Goal: Information Seeking & Learning: Learn about a topic

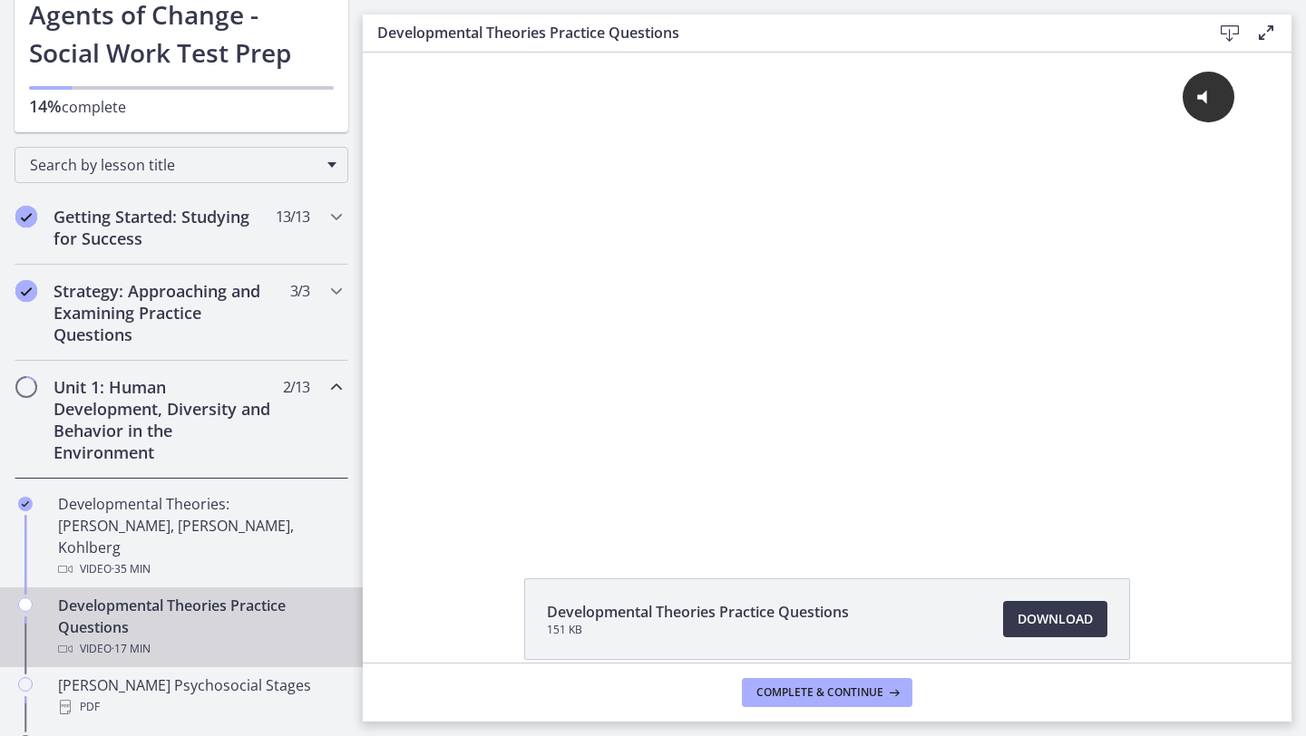
scroll to position [118, 0]
click at [137, 426] on h2 "Unit 1: Human Development, Diversity and Behavior in the Environment" at bounding box center [164, 418] width 221 height 87
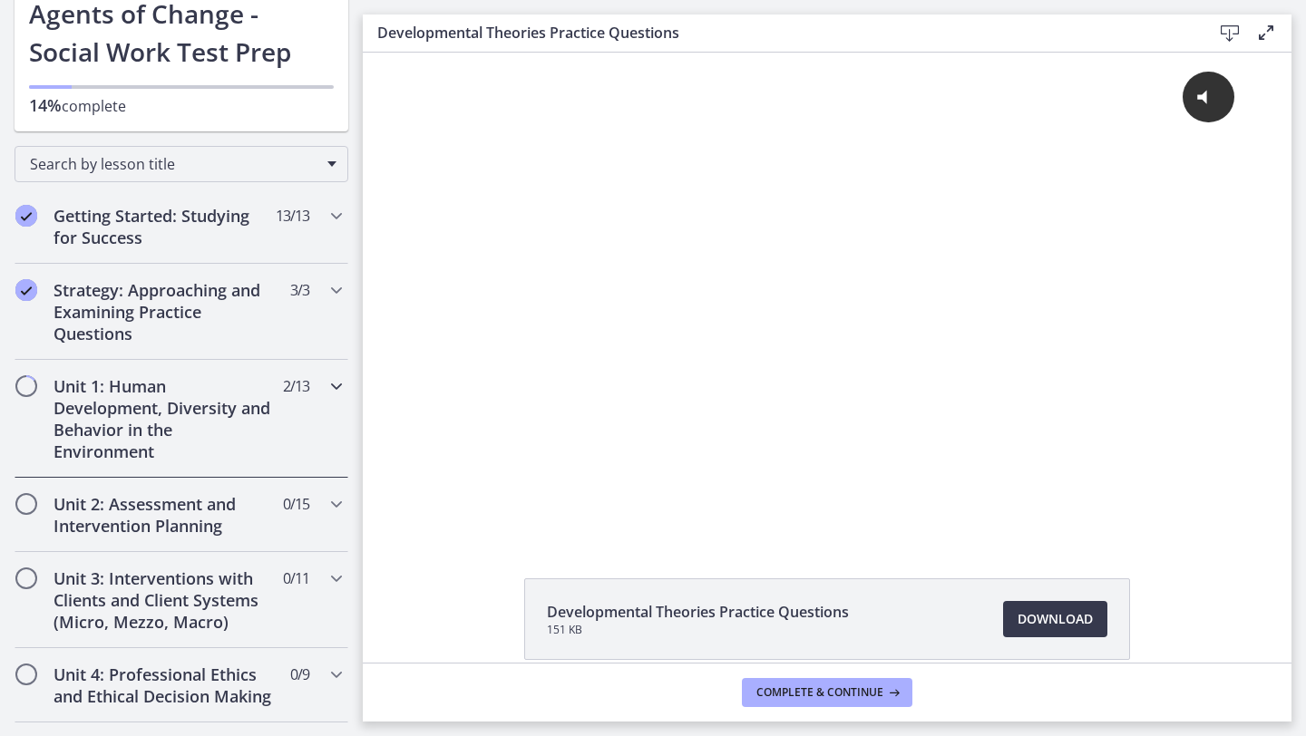
click at [137, 426] on h2 "Unit 1: Human Development, Diversity and Behavior in the Environment" at bounding box center [164, 418] width 221 height 87
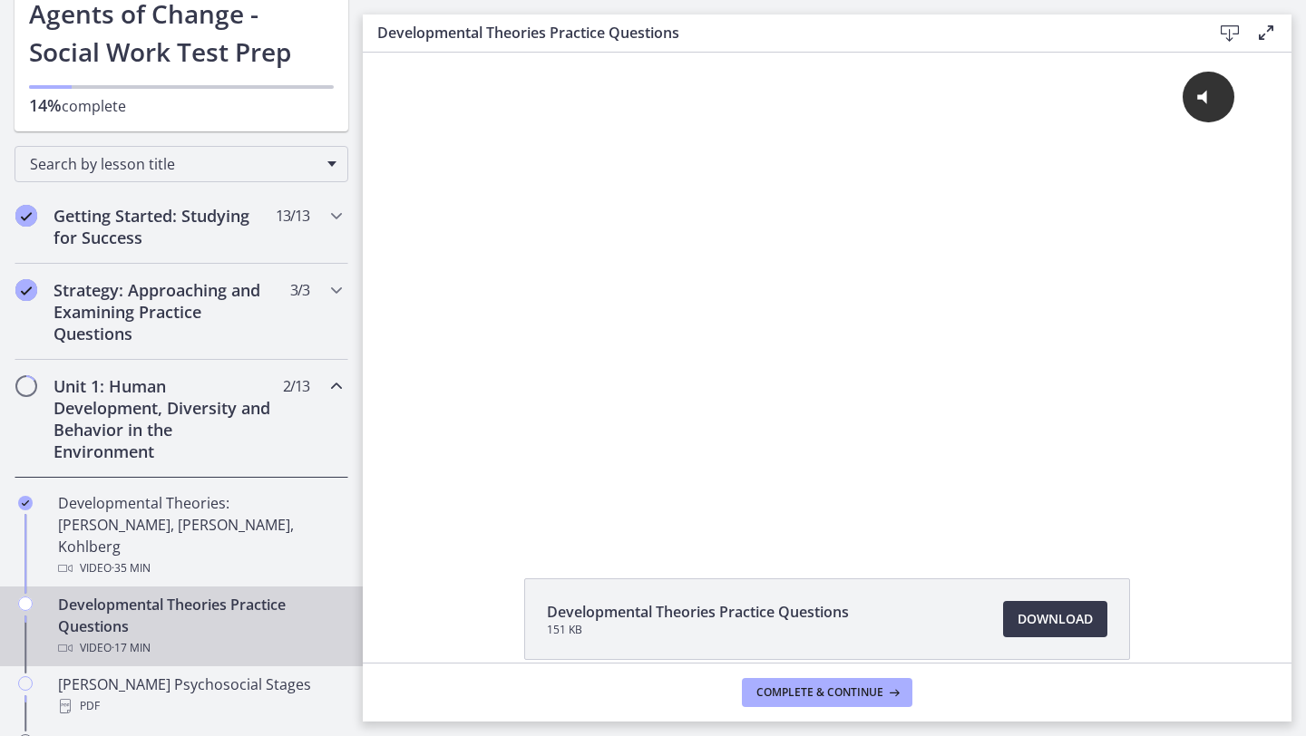
click at [190, 416] on h2 "Unit 1: Human Development, Diversity and Behavior in the Environment" at bounding box center [164, 418] width 221 height 87
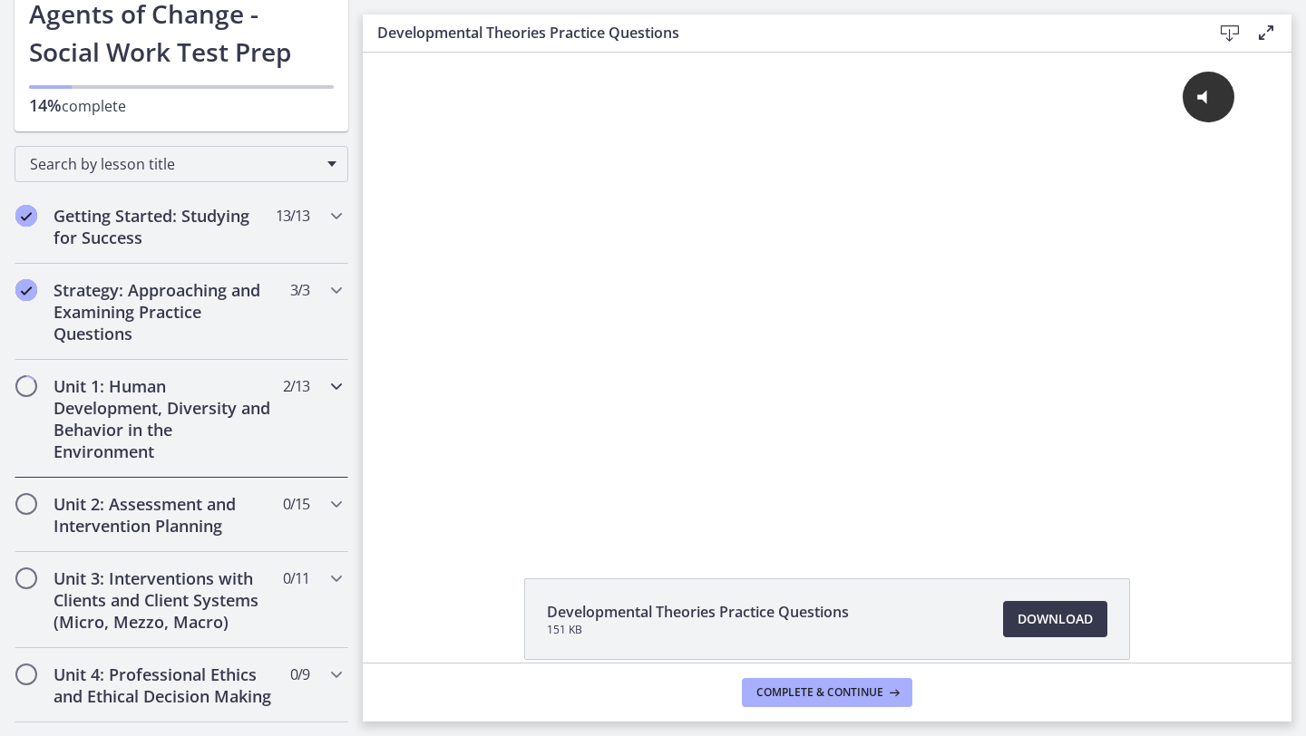
click at [190, 416] on h2 "Unit 1: Human Development, Diversity and Behavior in the Environment" at bounding box center [164, 418] width 221 height 87
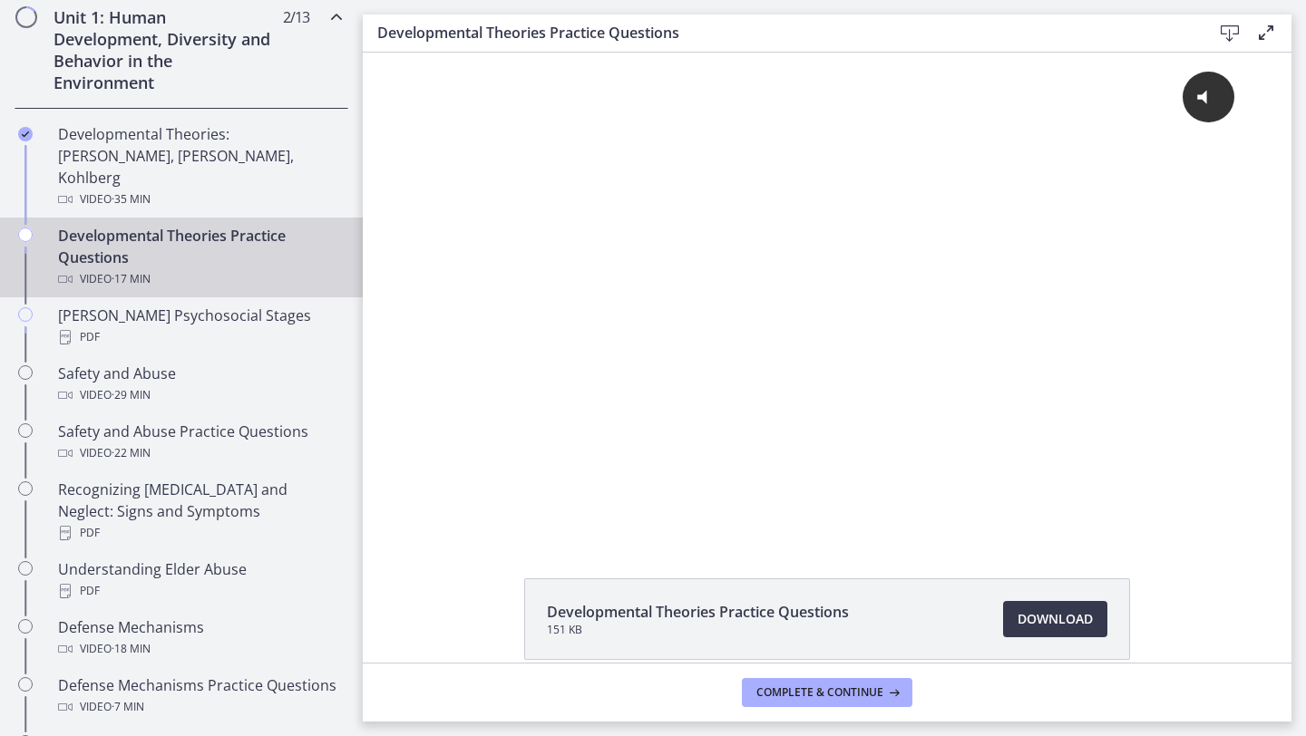
scroll to position [417, 0]
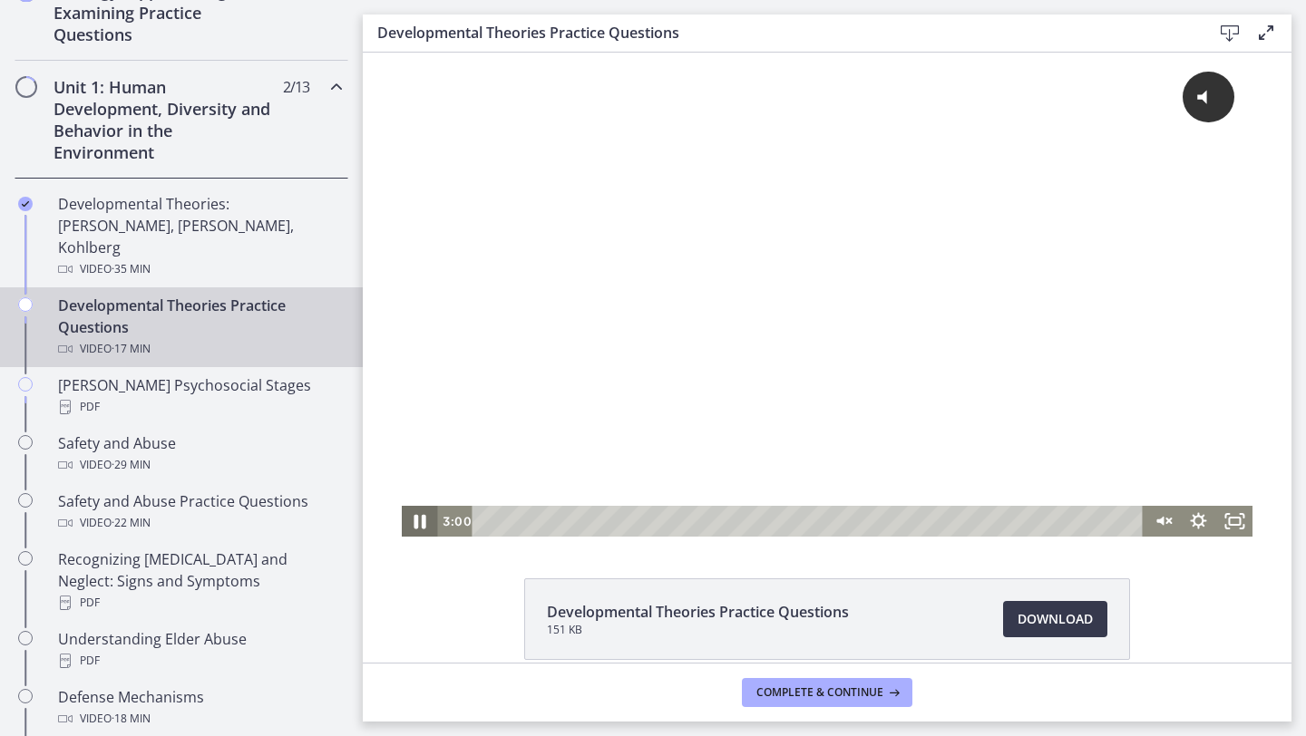
click at [423, 525] on icon "Pause" at bounding box center [420, 522] width 12 height 15
